Goal: Information Seeking & Learning: Learn about a topic

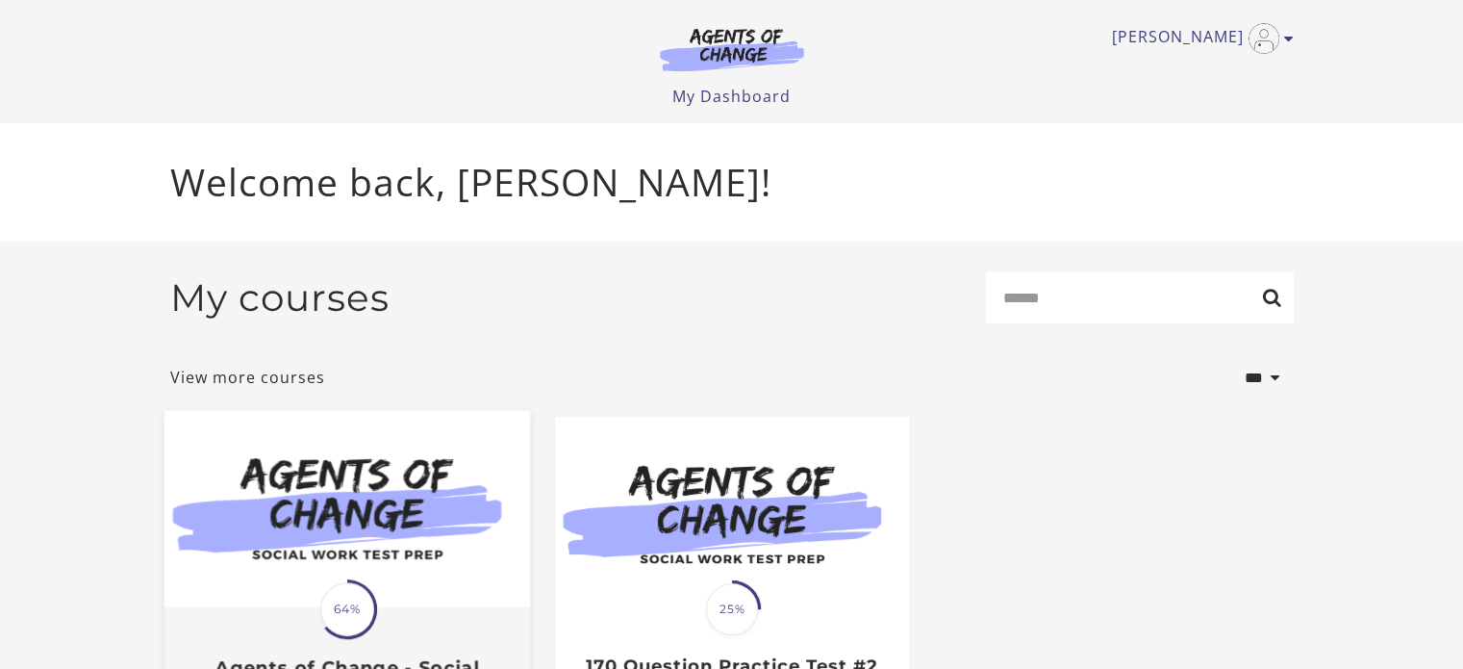
click at [404, 496] on img at bounding box center [347, 509] width 366 height 197
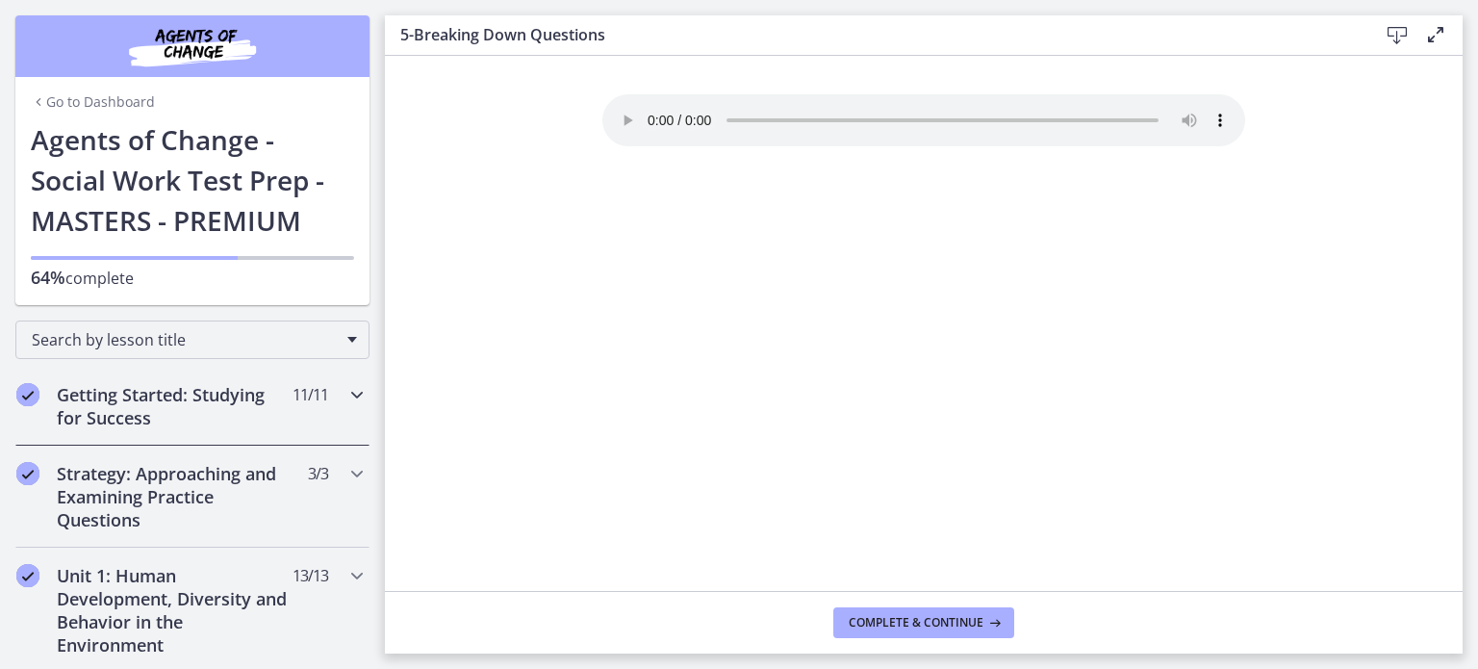
click at [345, 392] on icon "Chapters" at bounding box center [356, 394] width 23 height 23
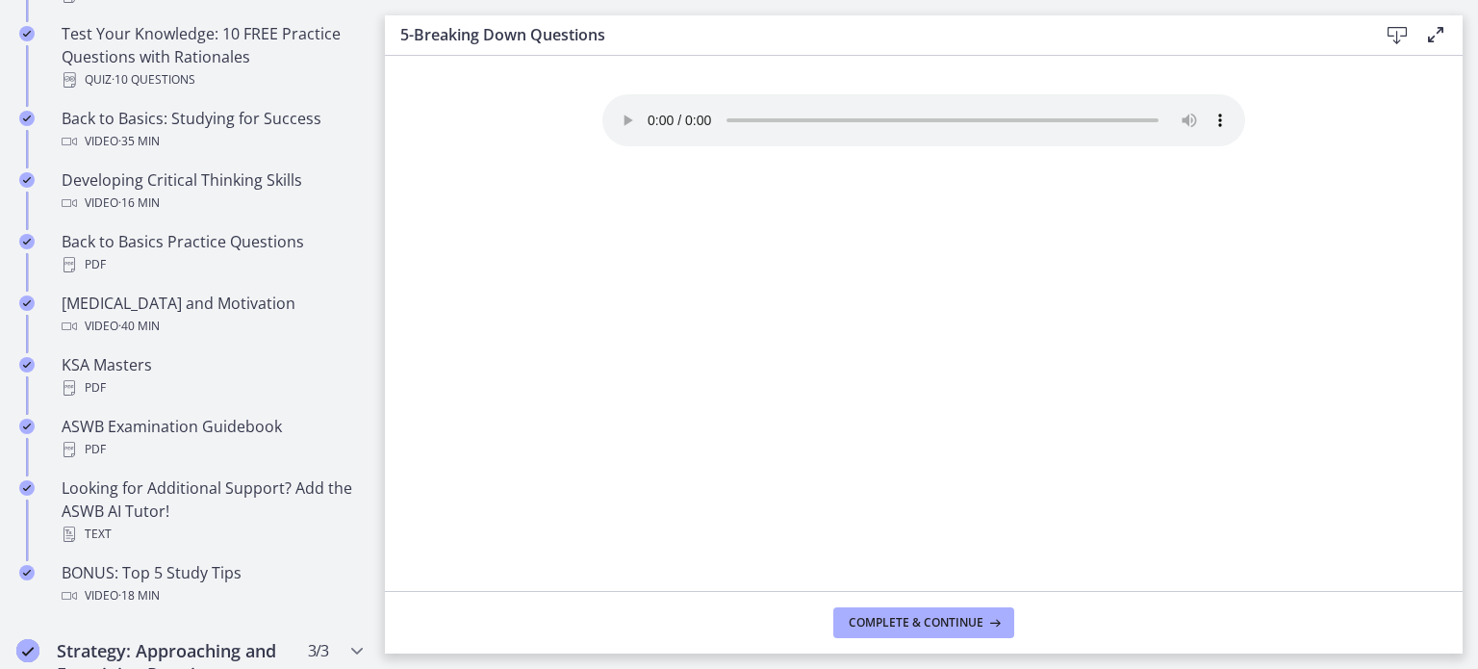
scroll to position [1170, 0]
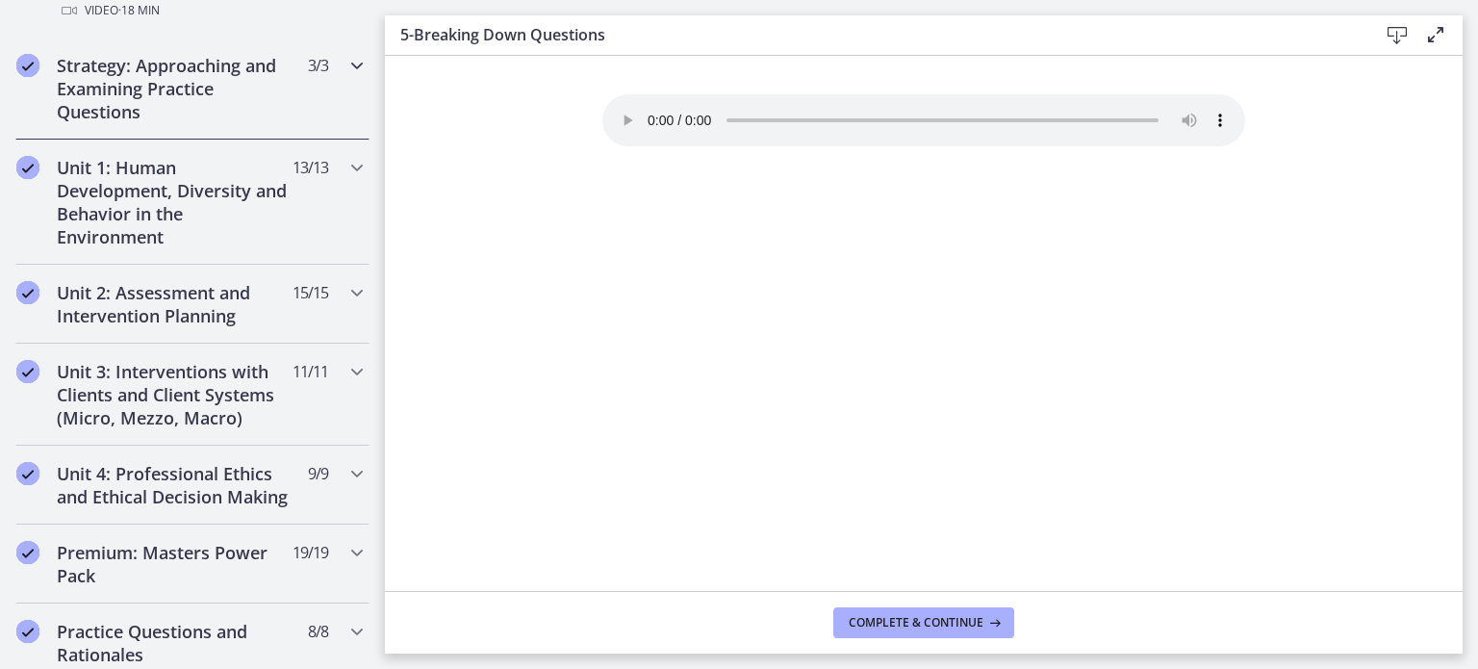
click at [345, 64] on icon "Chapters" at bounding box center [356, 65] width 23 height 23
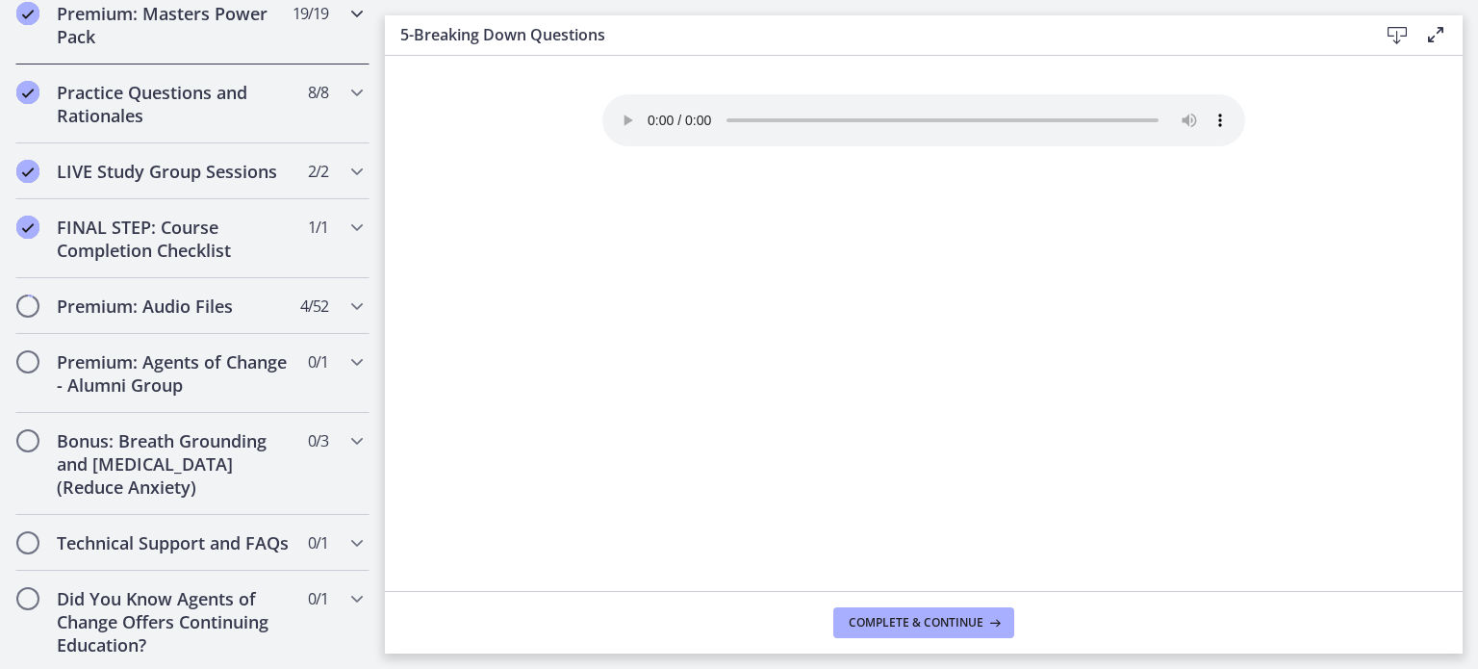
click at [345, 25] on icon "Chapters" at bounding box center [356, 13] width 23 height 23
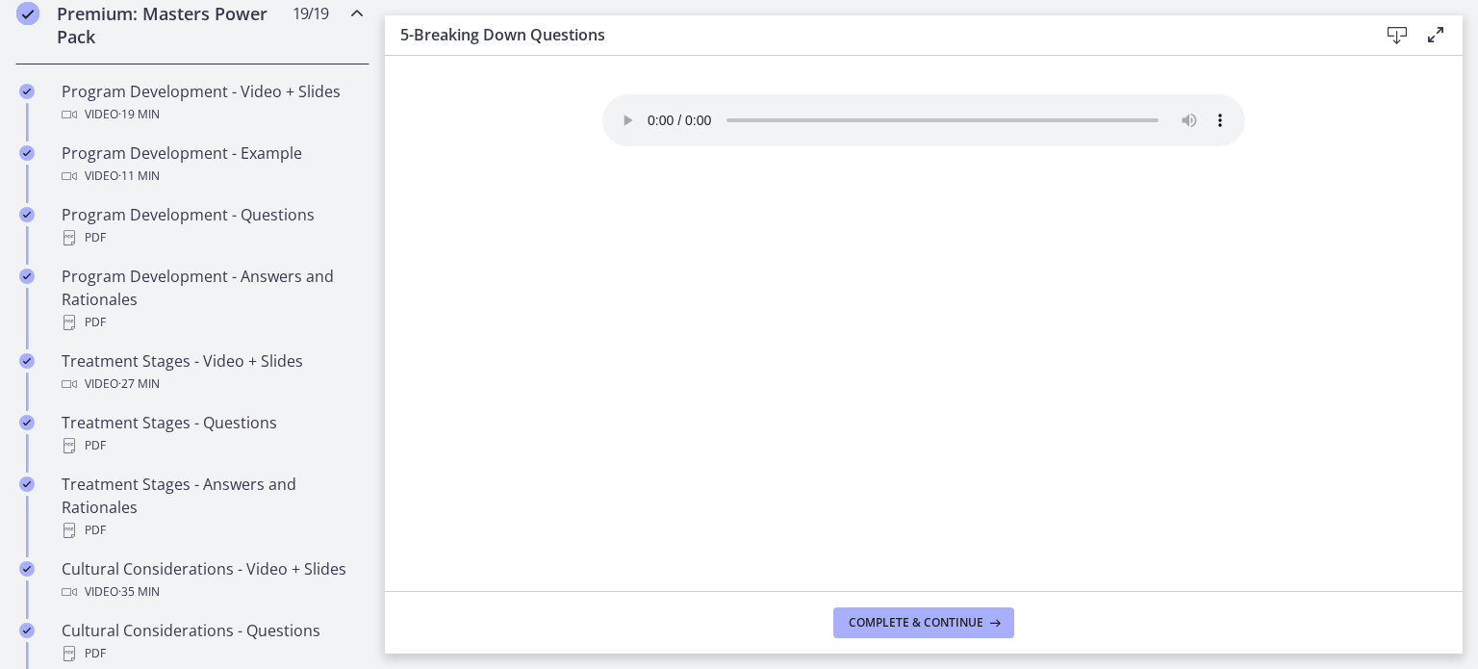
scroll to position [1531, 0]
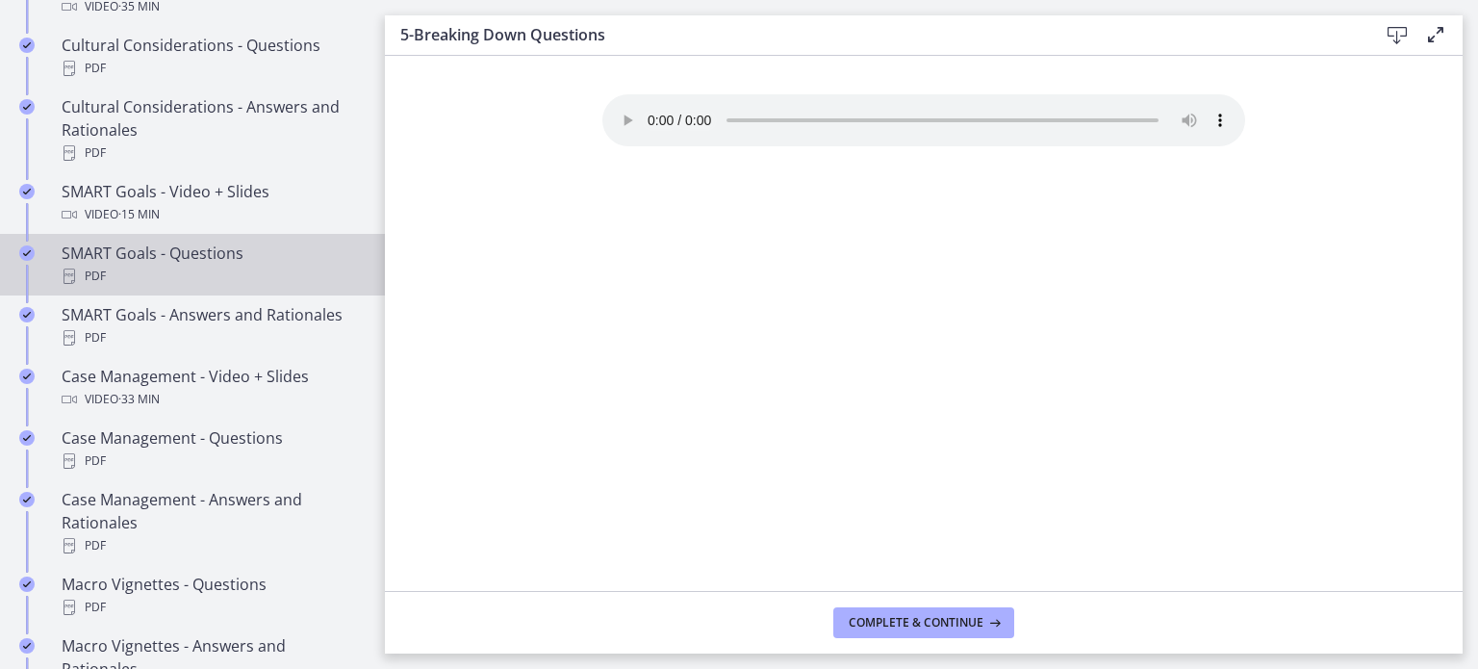
click at [195, 272] on div "SMART Goals - Questions PDF" at bounding box center [212, 264] width 300 height 46
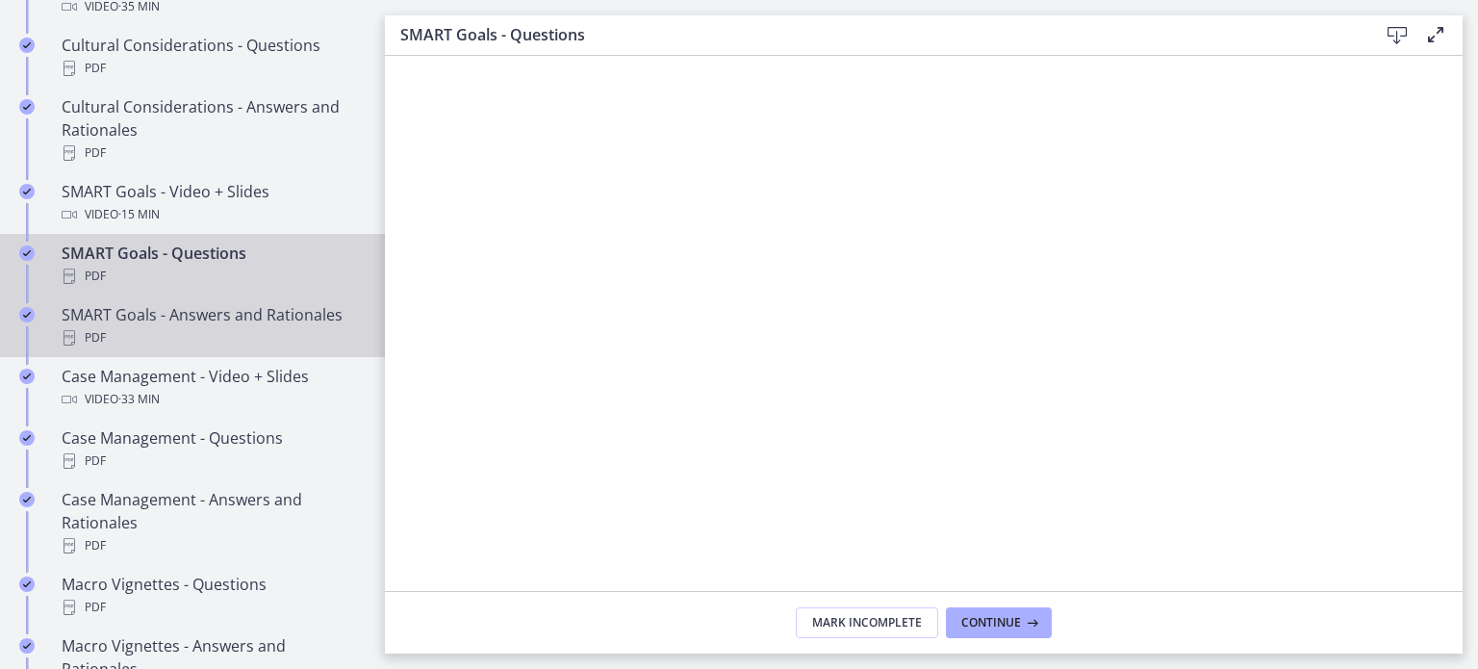
click at [309, 341] on div "SMART Goals - Answers and Rationales PDF" at bounding box center [212, 326] width 300 height 46
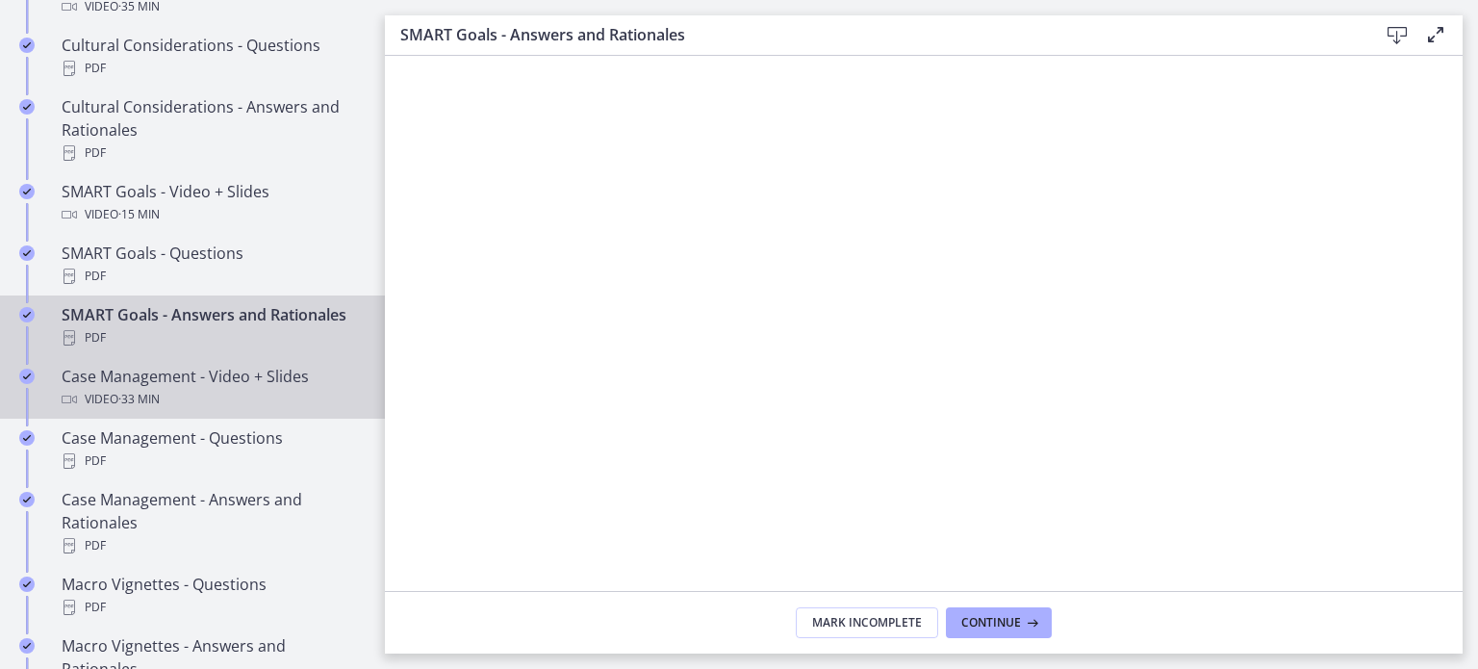
click at [158, 411] on div "Case Management - Video + Slides Video · 33 min" at bounding box center [212, 388] width 300 height 46
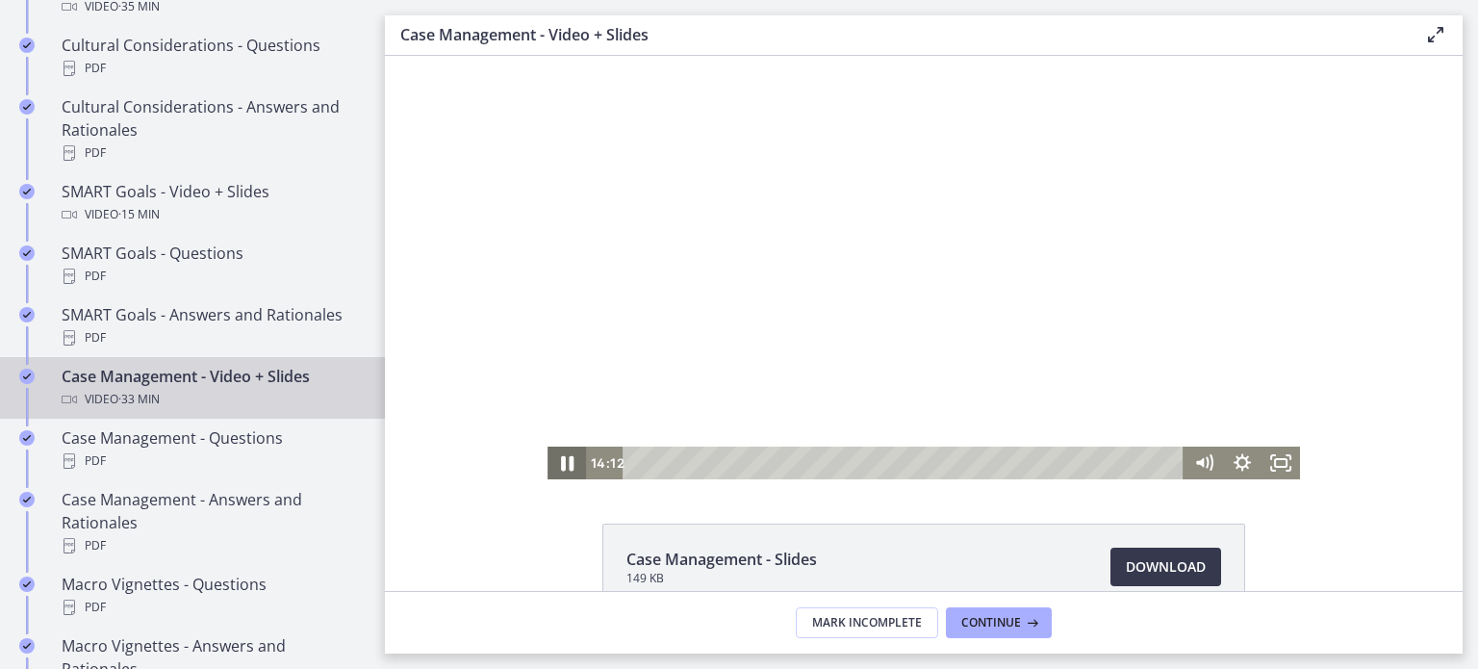
click at [561, 461] on icon "Pause" at bounding box center [567, 463] width 13 height 15
click at [563, 464] on icon "Play Video" at bounding box center [569, 463] width 12 height 16
click at [558, 464] on icon "Pause" at bounding box center [566, 462] width 46 height 39
click at [563, 464] on icon "Play Video" at bounding box center [569, 463] width 12 height 16
click at [558, 464] on icon "Pause" at bounding box center [566, 462] width 46 height 39
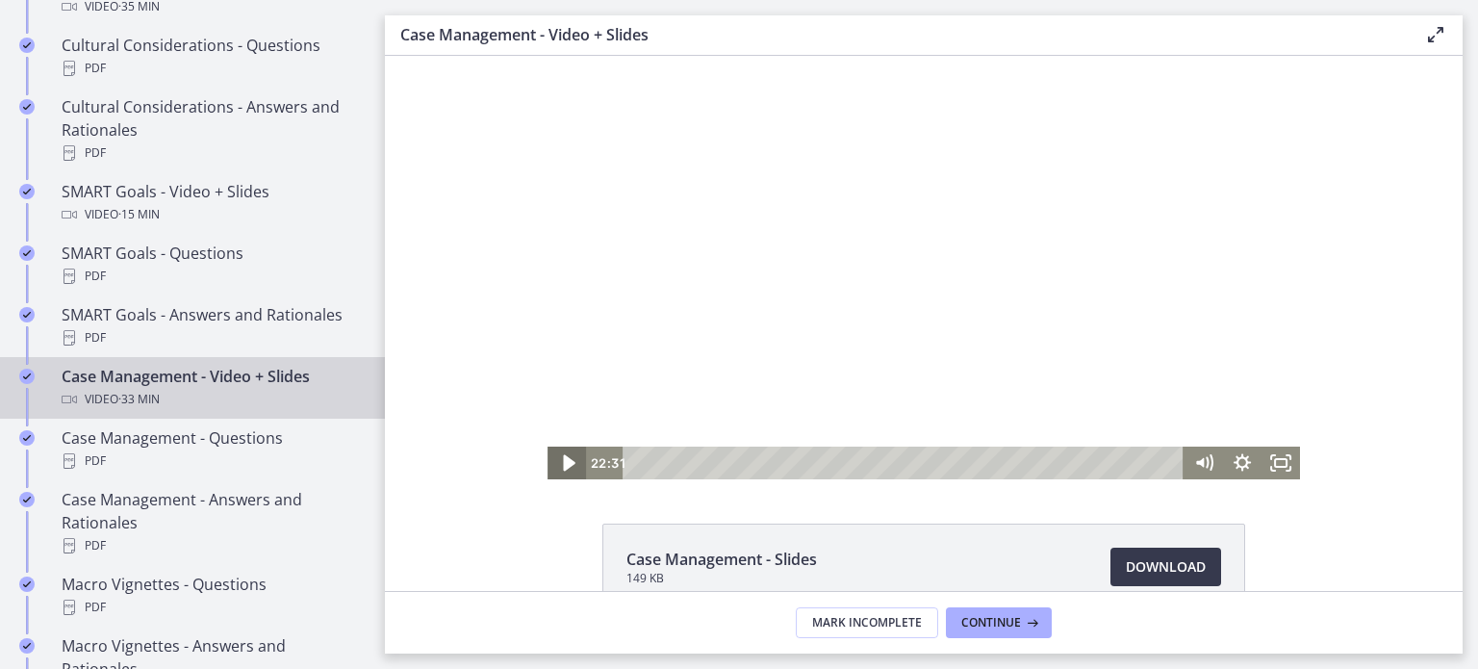
click at [563, 464] on icon "Play Video" at bounding box center [569, 463] width 12 height 16
click at [558, 464] on icon "Pause" at bounding box center [566, 462] width 46 height 39
click at [563, 464] on icon "Play Video" at bounding box center [569, 463] width 12 height 16
